Goal: Manage account settings

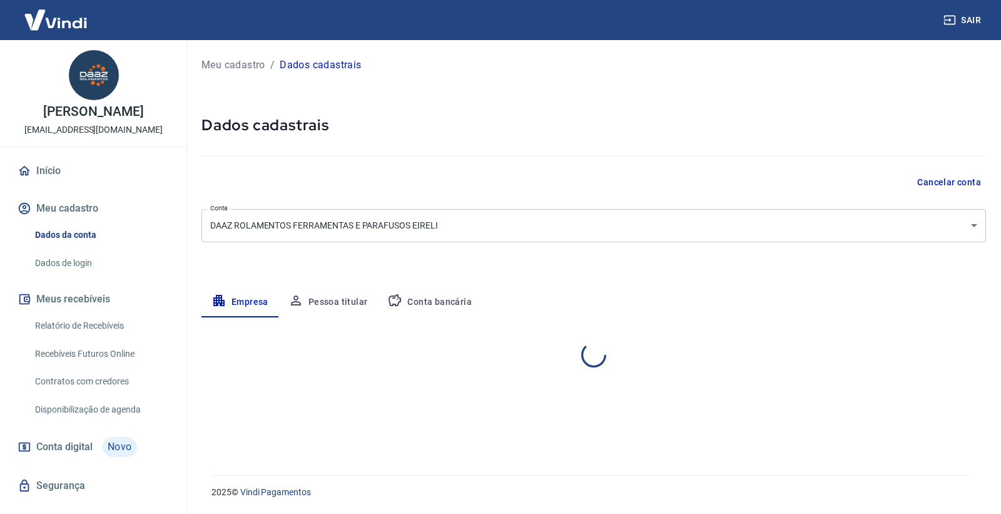
select select "SP"
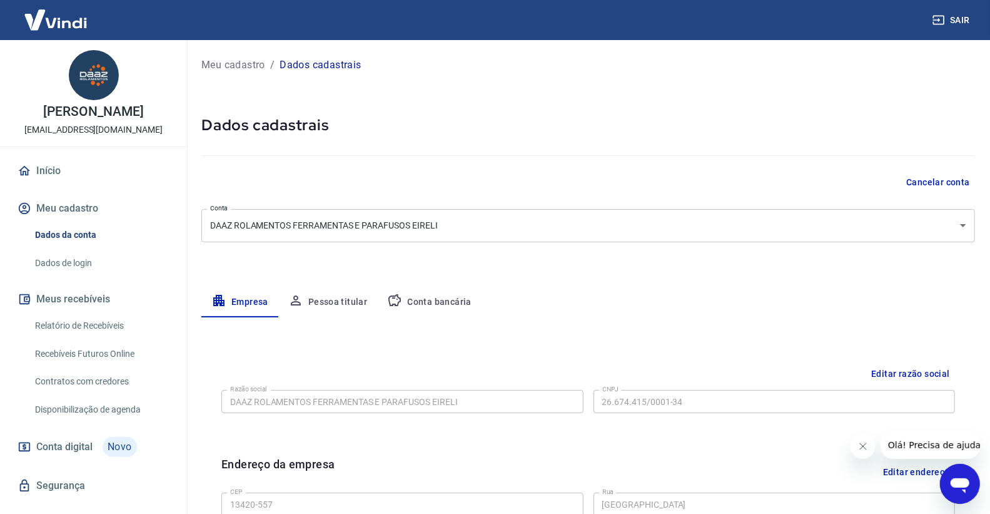
scroll to position [173, 0]
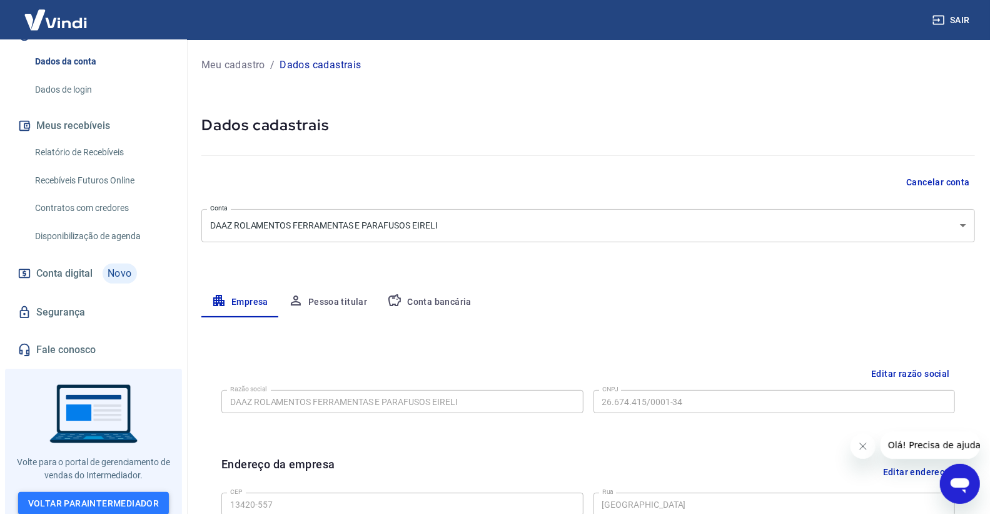
click at [115, 495] on link "Voltar para Intermediador" at bounding box center [93, 503] width 151 height 23
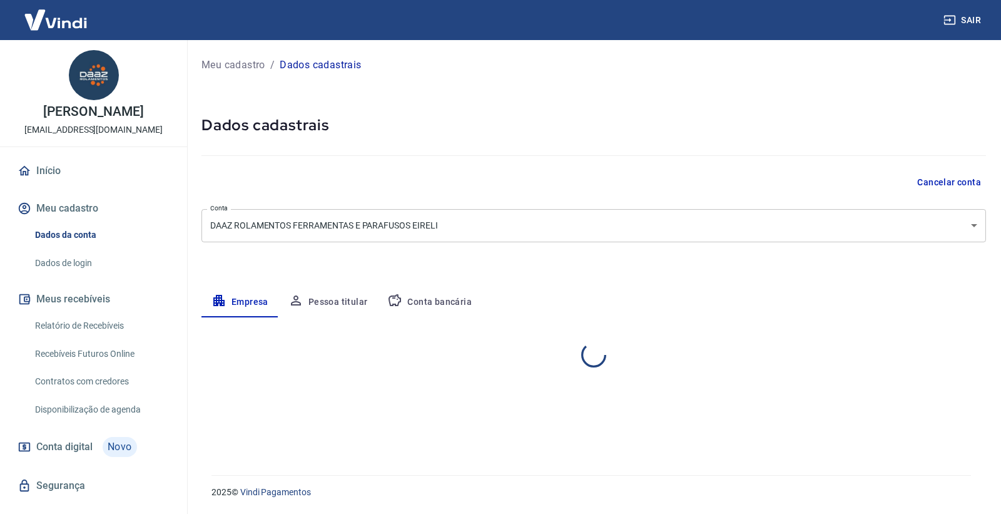
select select "SP"
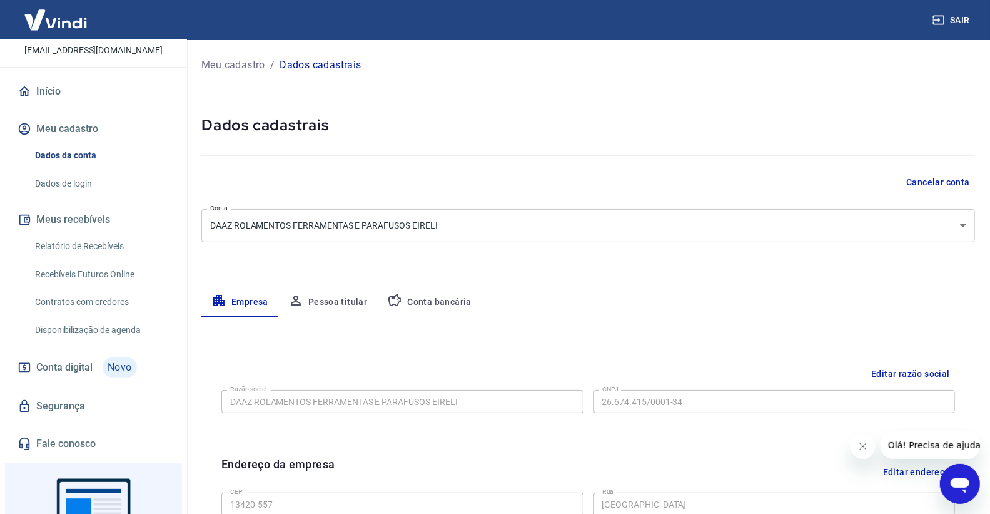
scroll to position [173, 0]
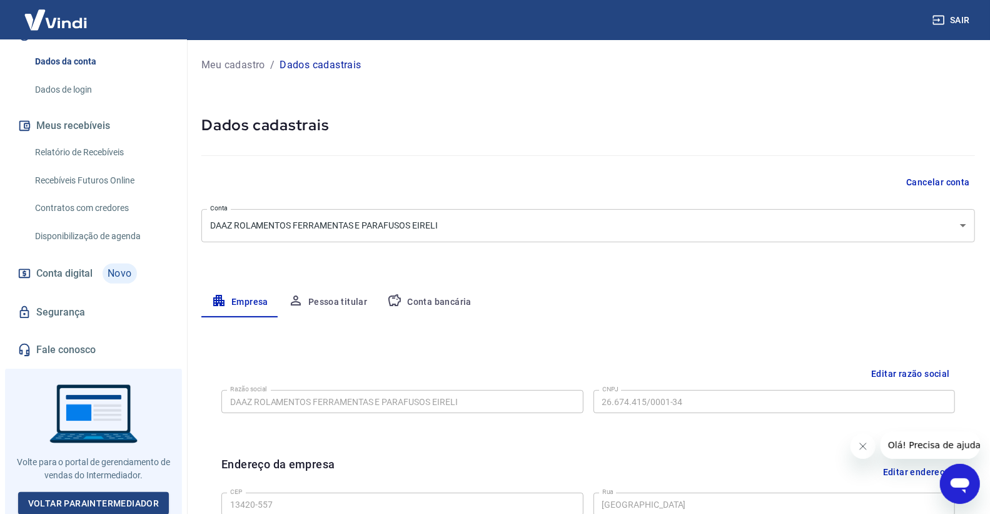
click at [138, 510] on div at bounding box center [93, 443] width 177 height 151
click at [138, 502] on link "Voltar para Intermediador" at bounding box center [93, 503] width 151 height 23
